Goal: Task Accomplishment & Management: Manage account settings

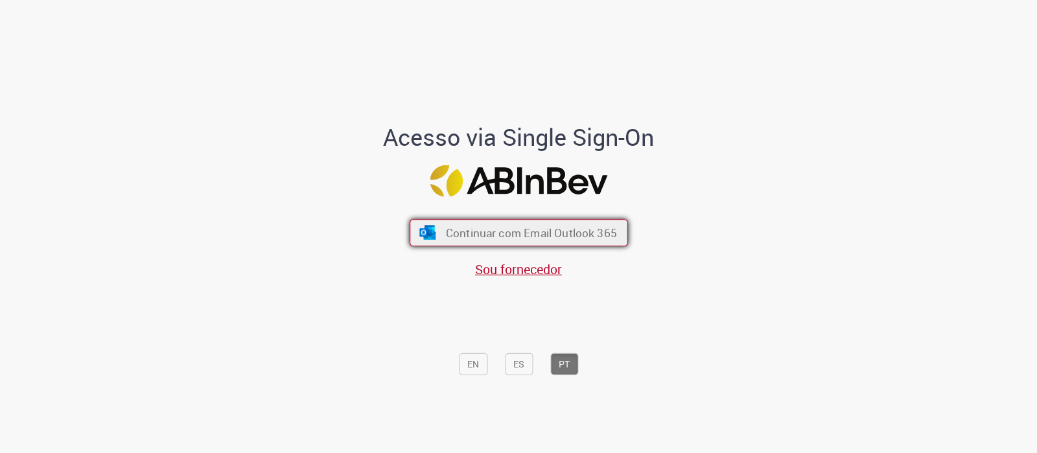
click at [573, 236] on span "Continuar com Email Outlook 365" at bounding box center [530, 233] width 171 height 15
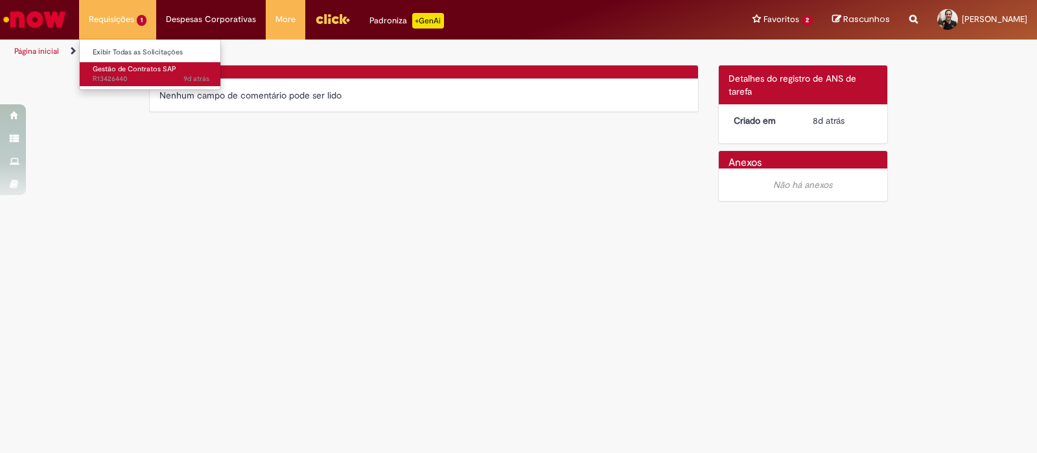
click at [140, 69] on span "Gestão de Contratos SAP" at bounding box center [135, 69] width 84 height 10
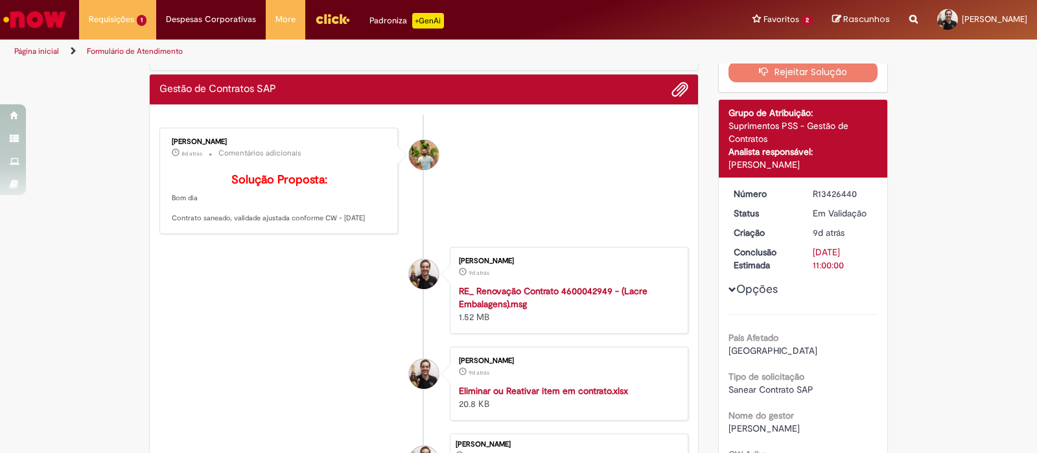
scroll to position [80, 0]
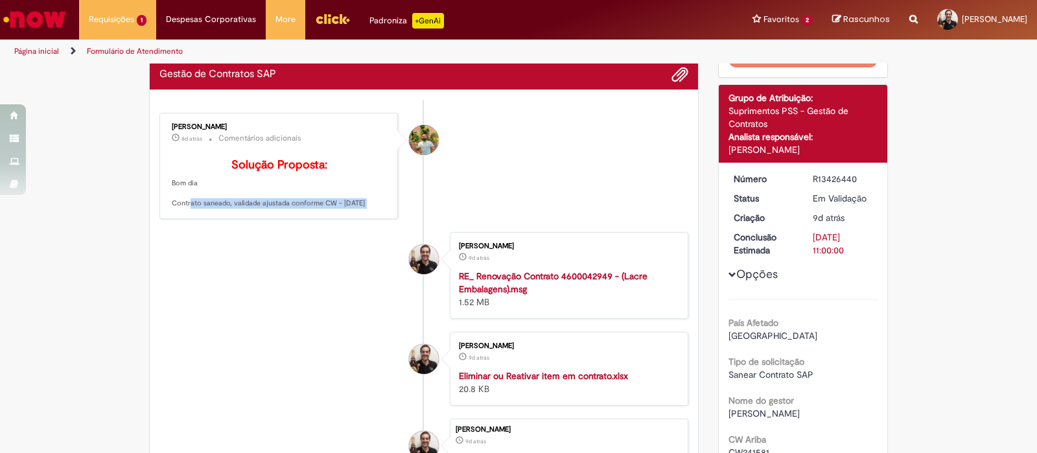
drag, startPoint x: 178, startPoint y: 222, endPoint x: 318, endPoint y: 256, distance: 143.6
click at [318, 256] on ul "Igor Cecato 8d atrás 8 dias atrás Comentários adicionais Solução Proposta: Bom …" at bounding box center [424, 316] width 529 height 433
click at [318, 256] on li "Adrien Marc Ribeiro 9d atrás 9 dias atrás RE_ Renovação Contrato 4600042949 - (…" at bounding box center [424, 275] width 529 height 87
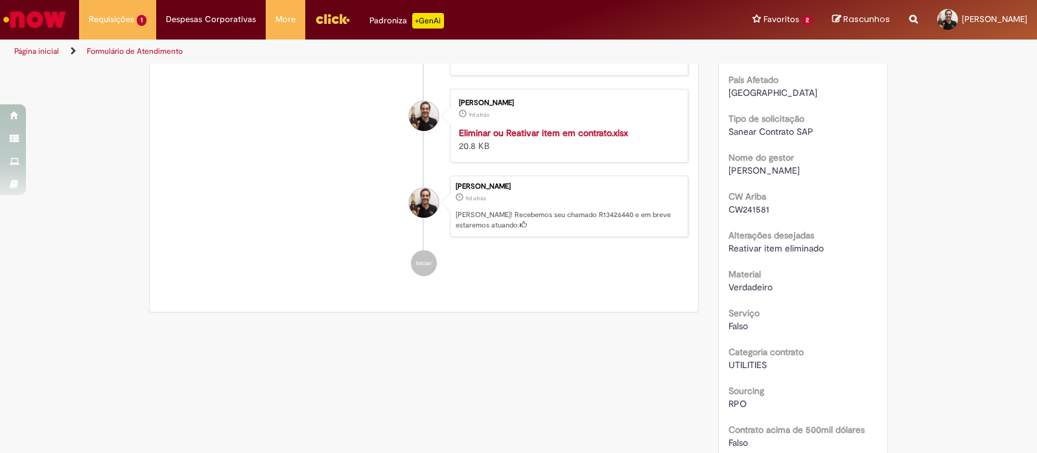
scroll to position [0, 0]
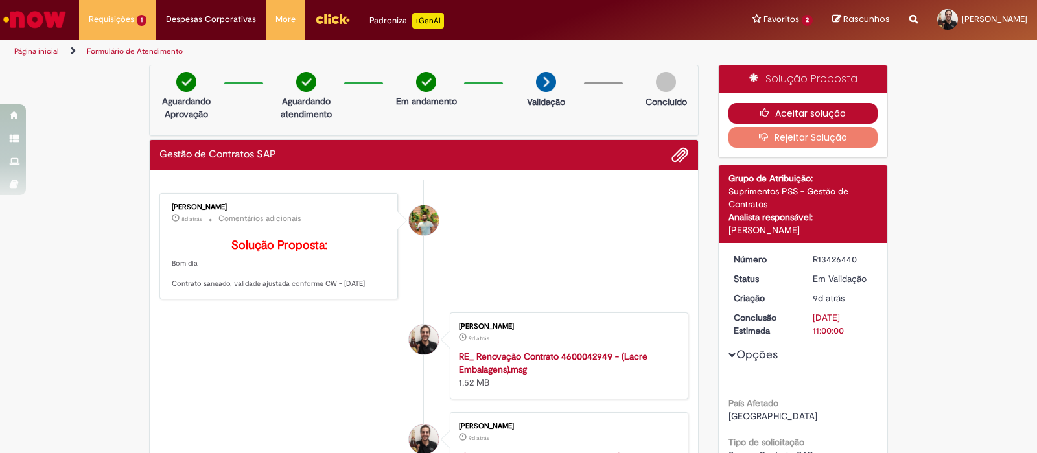
click at [843, 112] on button "Aceitar solução" at bounding box center [804, 113] width 150 height 21
